Goal: Find specific page/section: Find specific page/section

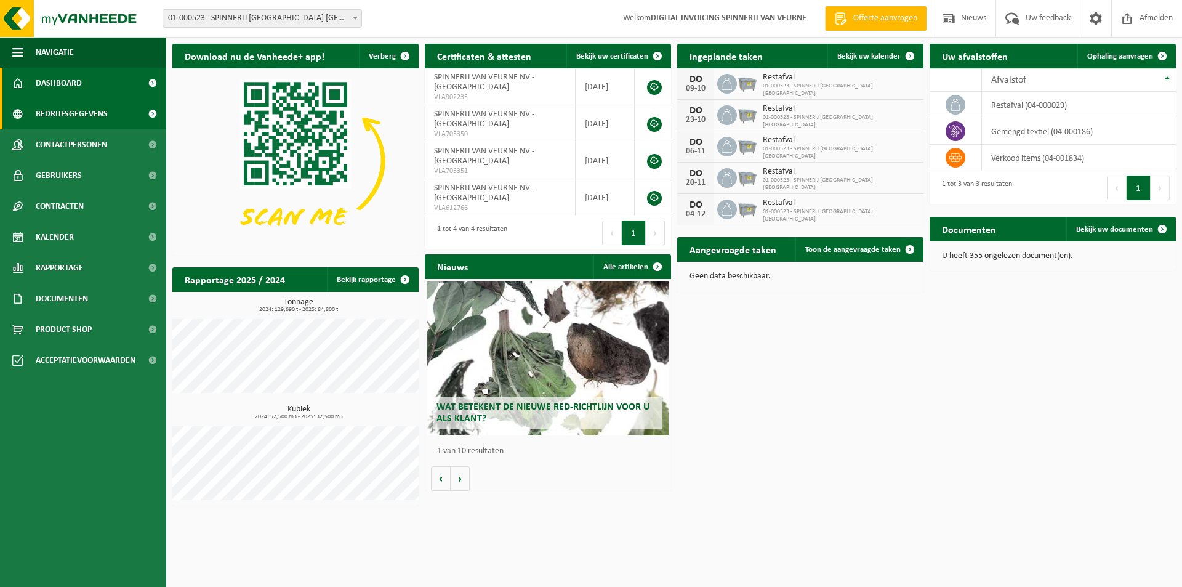
click at [150, 113] on span at bounding box center [153, 114] width 28 height 31
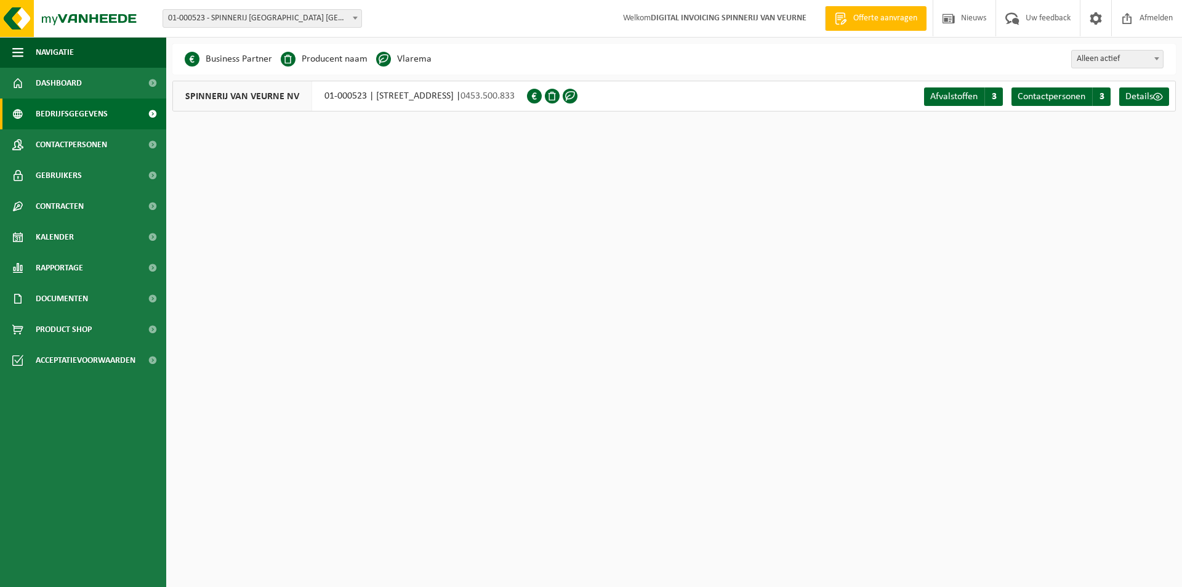
click at [404, 62] on li "Vlarema" at bounding box center [403, 59] width 55 height 18
click at [384, 59] on span at bounding box center [383, 59] width 15 height 15
click at [1156, 96] on span at bounding box center [1158, 97] width 10 height 10
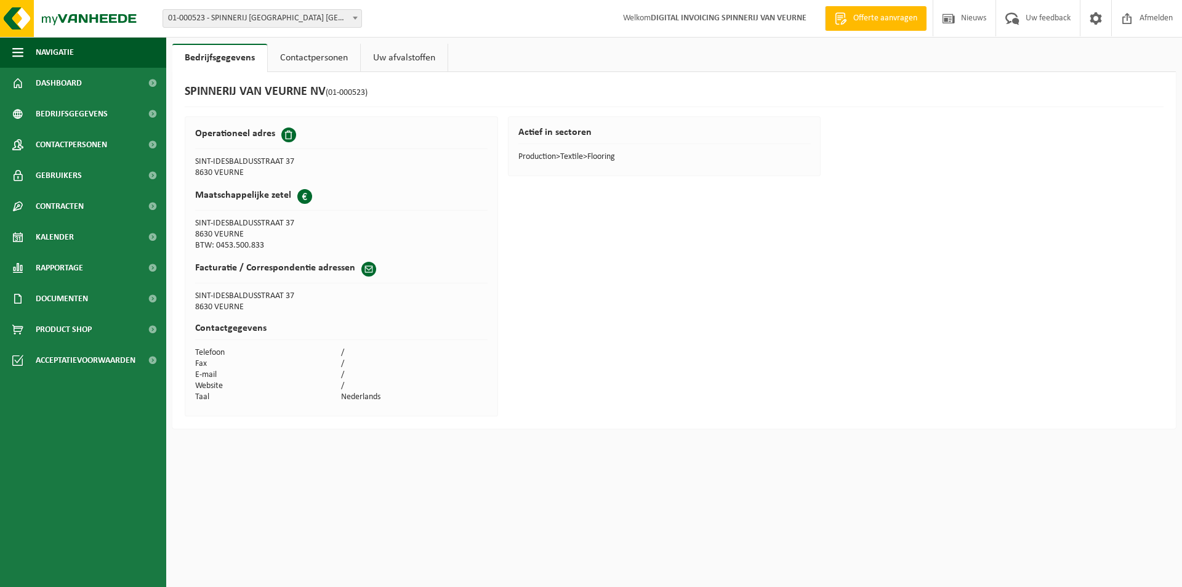
click at [310, 58] on link "Contactpersonen" at bounding box center [314, 58] width 92 height 28
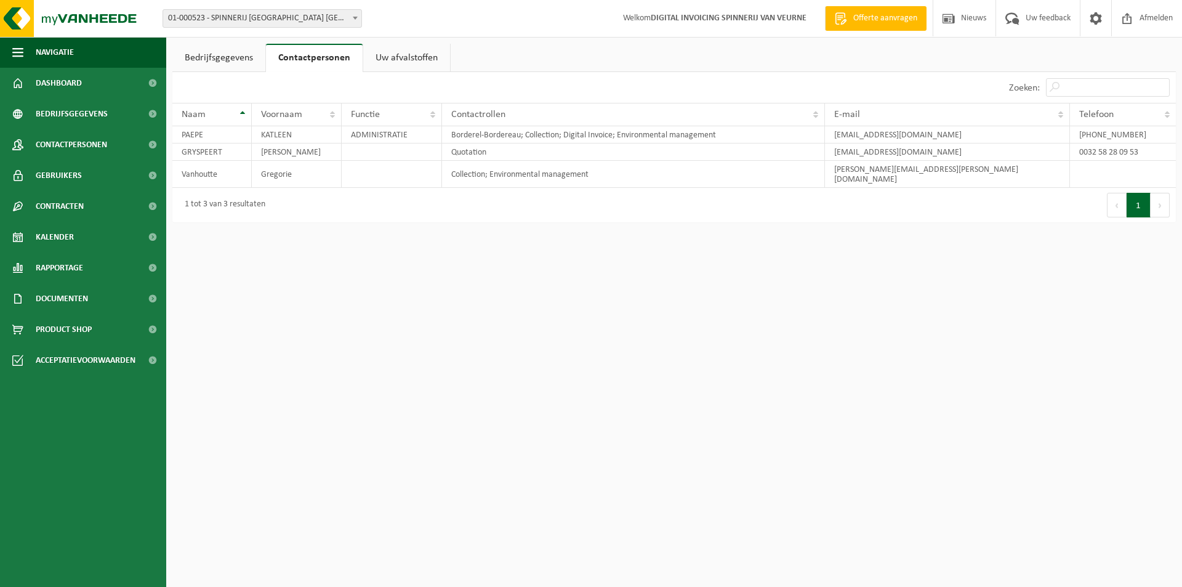
click at [401, 50] on link "Uw afvalstoffen" at bounding box center [406, 58] width 87 height 28
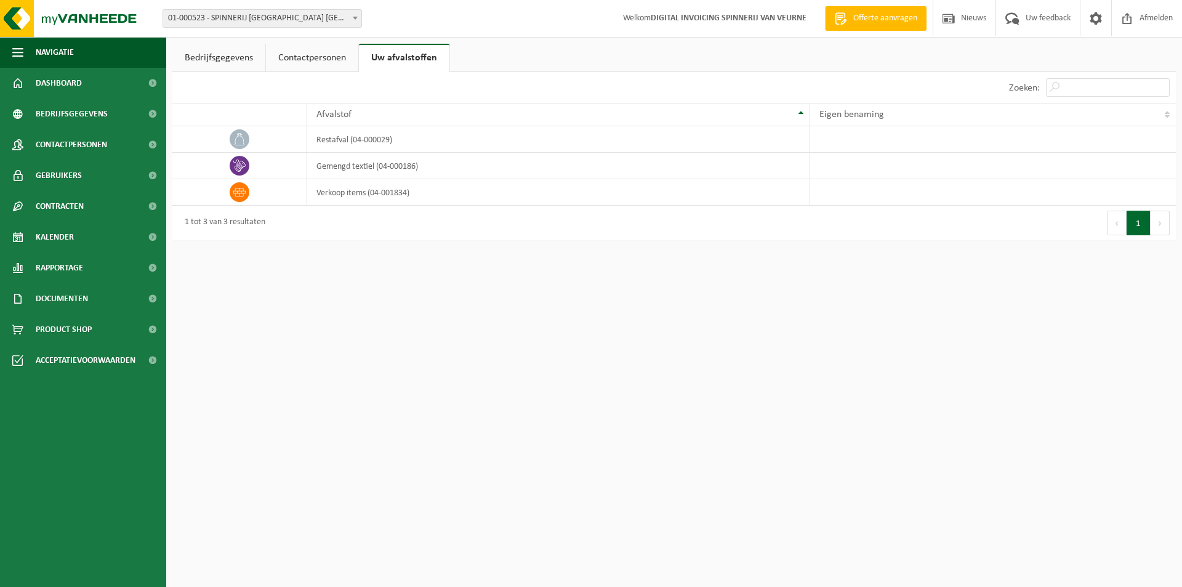
click at [214, 60] on link "Bedrijfsgegevens" at bounding box center [218, 58] width 93 height 28
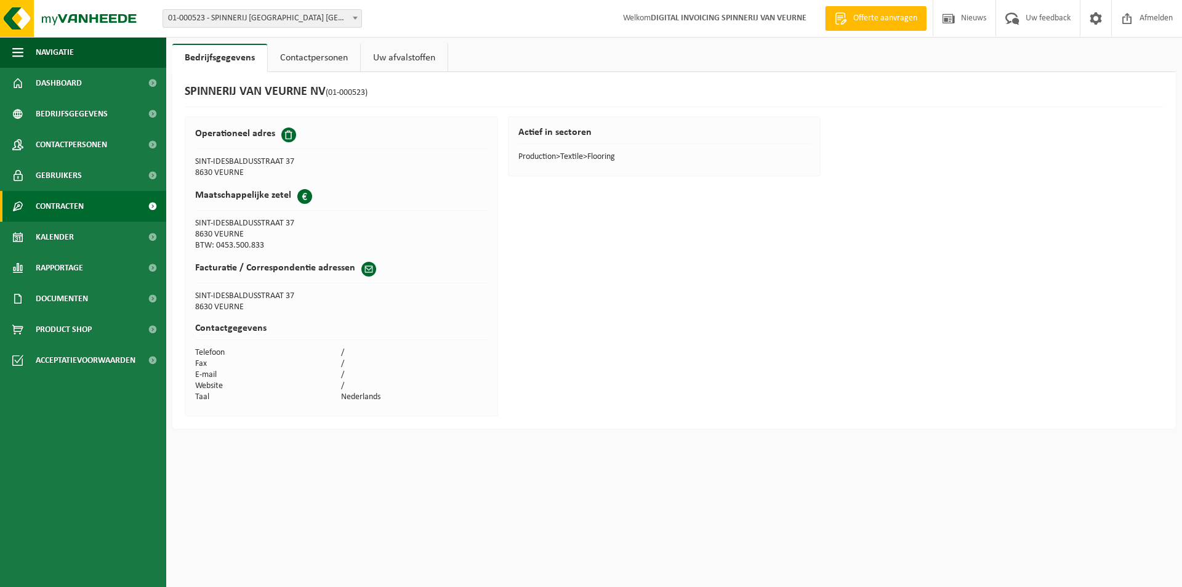
click at [137, 208] on link "Contracten" at bounding box center [83, 206] width 166 height 31
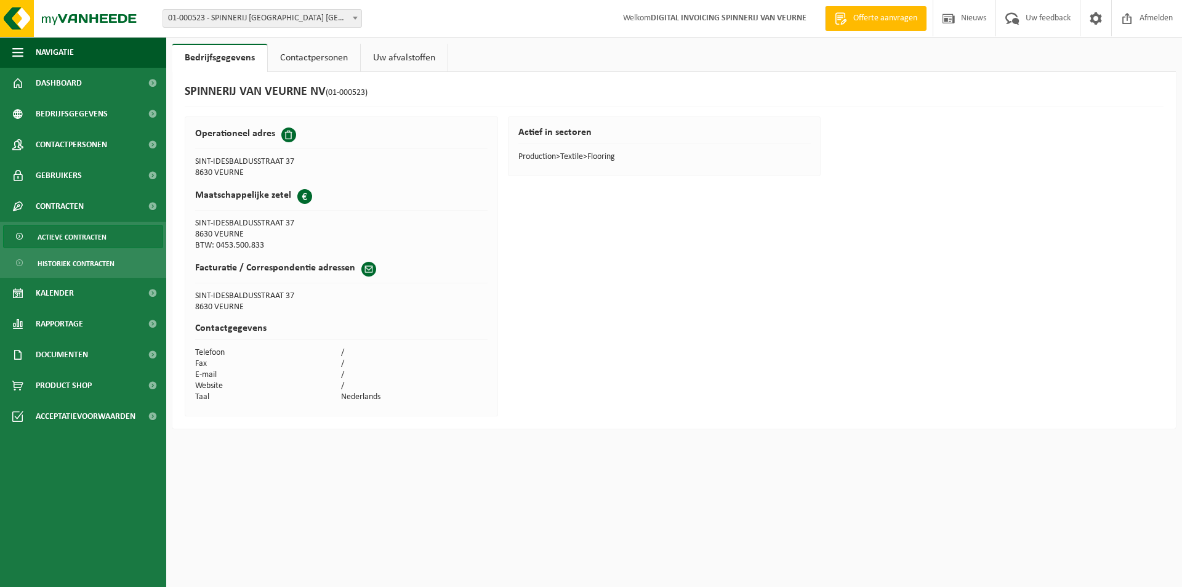
click at [97, 238] on span "Actieve contracten" at bounding box center [72, 236] width 69 height 23
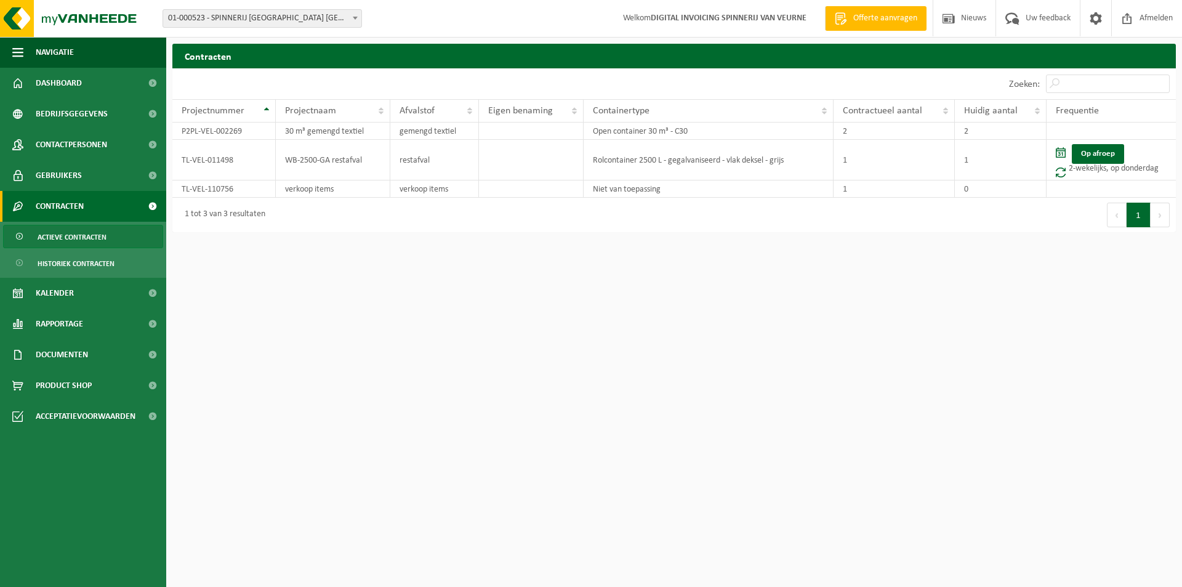
click at [84, 235] on span "Actieve contracten" at bounding box center [72, 236] width 69 height 23
click at [78, 263] on span "Historiek contracten" at bounding box center [76, 263] width 77 height 23
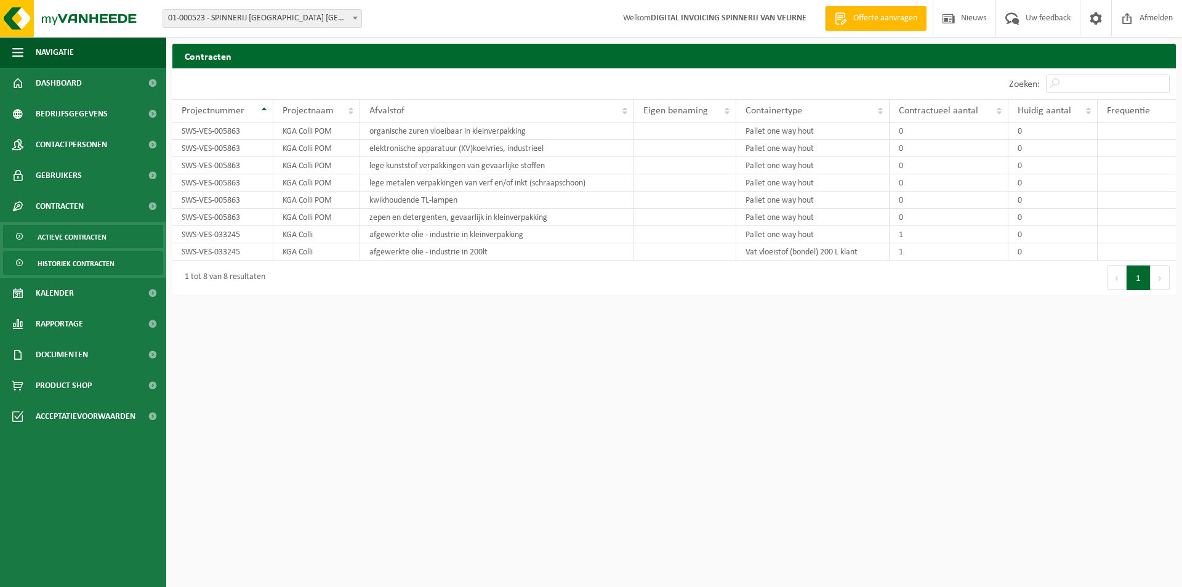
click at [82, 237] on span "Actieve contracten" at bounding box center [72, 236] width 69 height 23
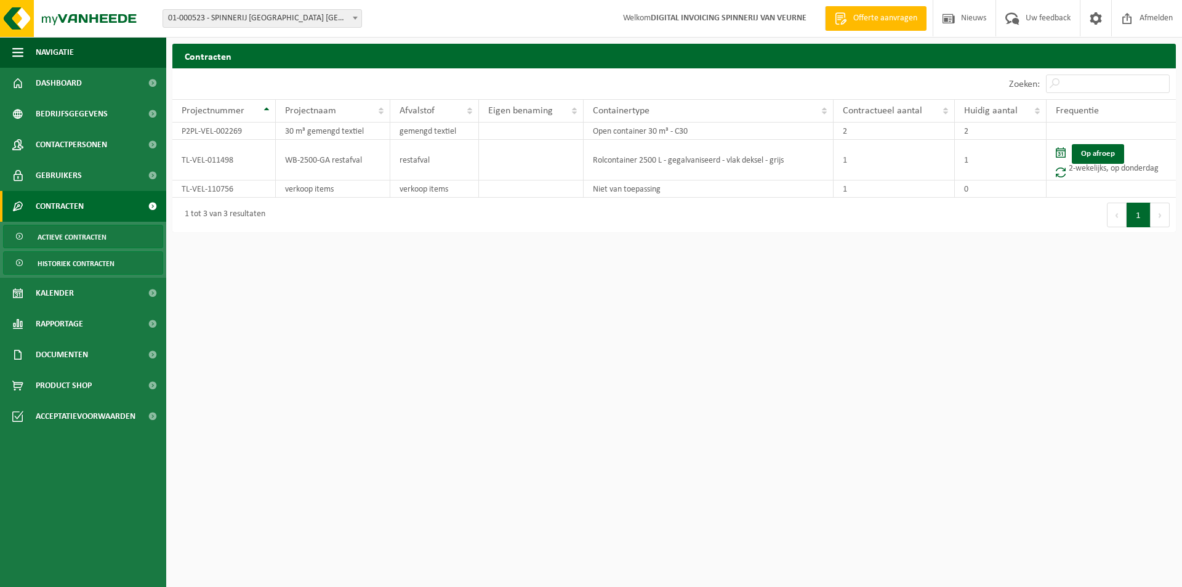
click at [83, 251] on link "Historiek contracten" at bounding box center [83, 262] width 160 height 23
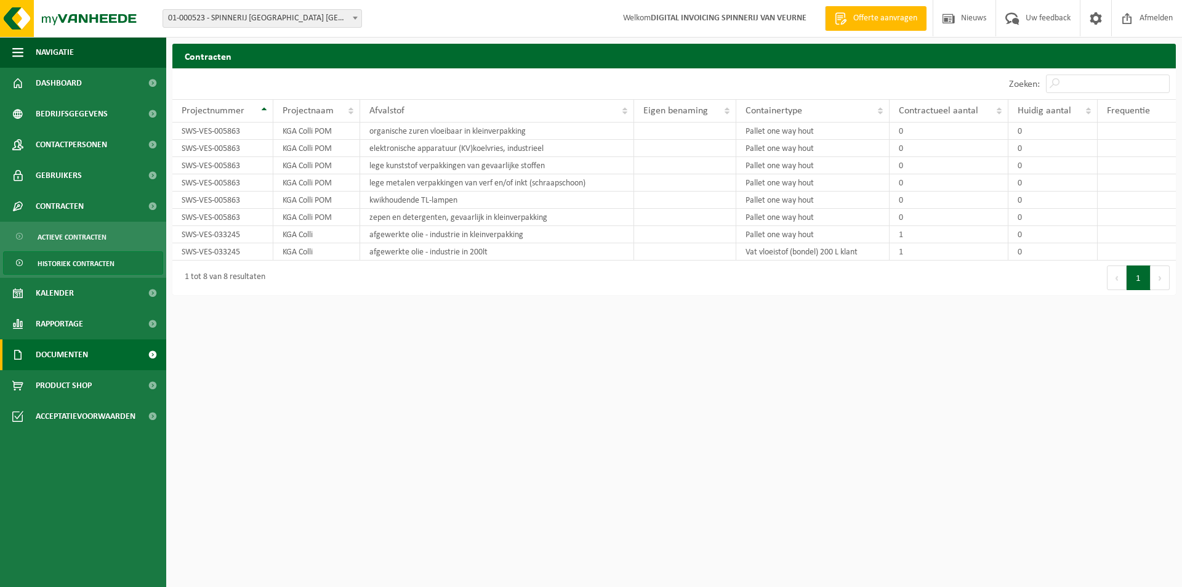
click at [68, 355] on span "Documenten" at bounding box center [62, 354] width 52 height 31
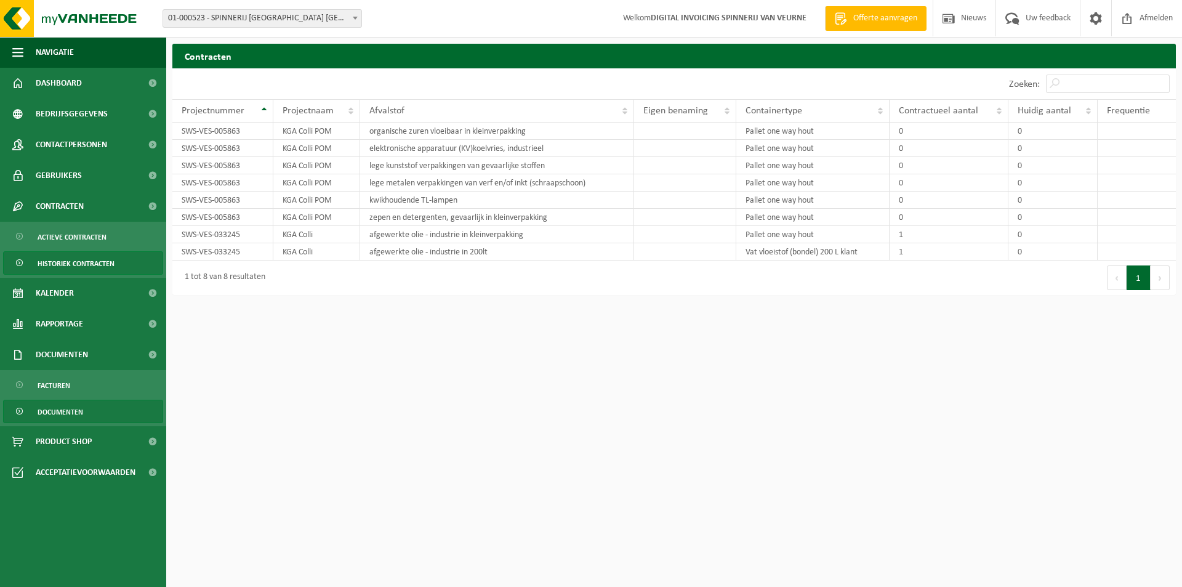
click at [57, 410] on span "Documenten" at bounding box center [61, 411] width 46 height 23
